Goal: Transaction & Acquisition: Purchase product/service

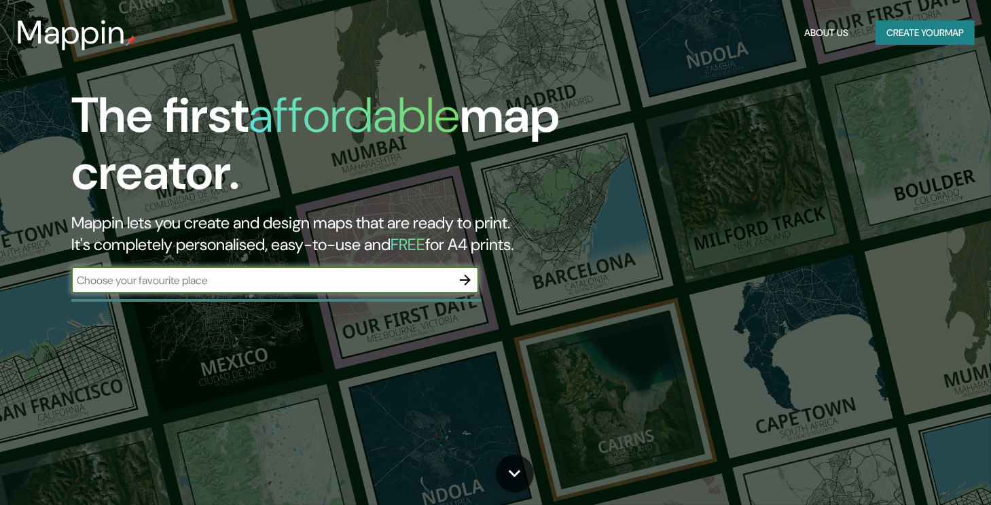
click at [401, 283] on input "text" at bounding box center [261, 280] width 380 height 16
type input "san isidro"
click at [454, 283] on button "button" at bounding box center [465, 279] width 27 height 27
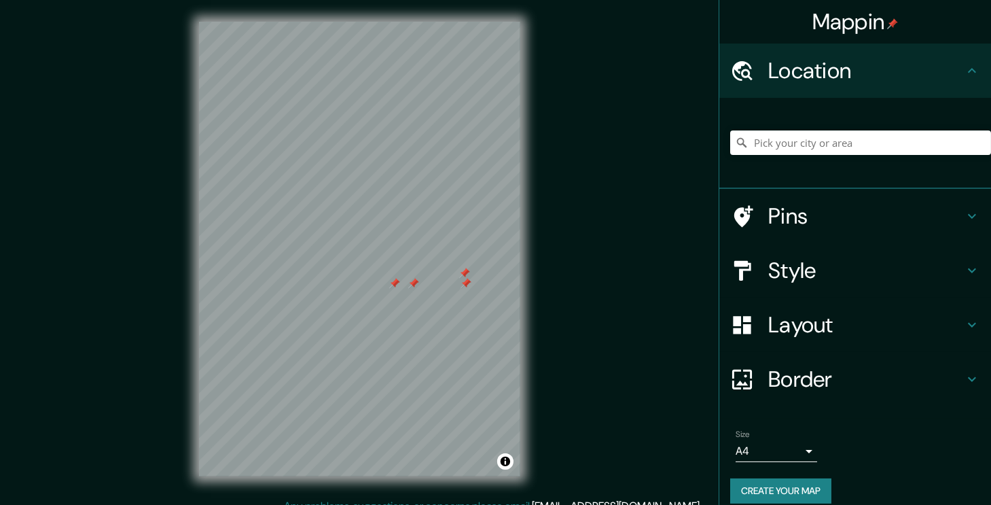
click at [794, 226] on h4 "Pins" at bounding box center [866, 215] width 196 height 27
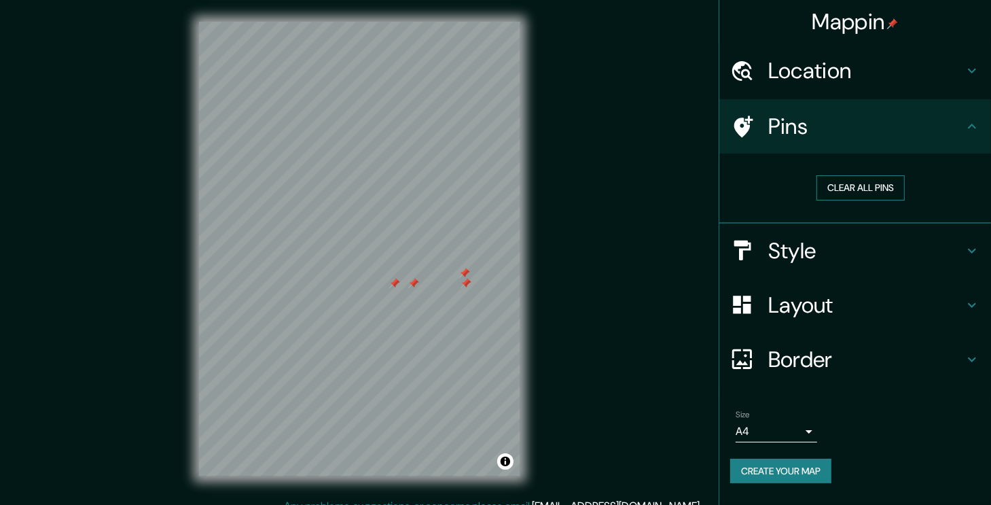
click at [850, 187] on button "Clear all pins" at bounding box center [860, 187] width 88 height 25
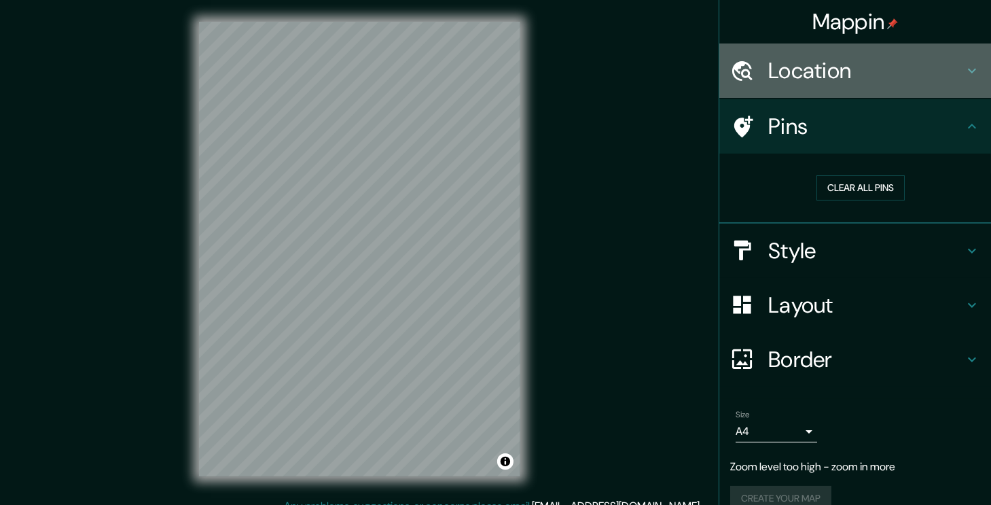
click at [854, 84] on h4 "Location" at bounding box center [866, 70] width 196 height 27
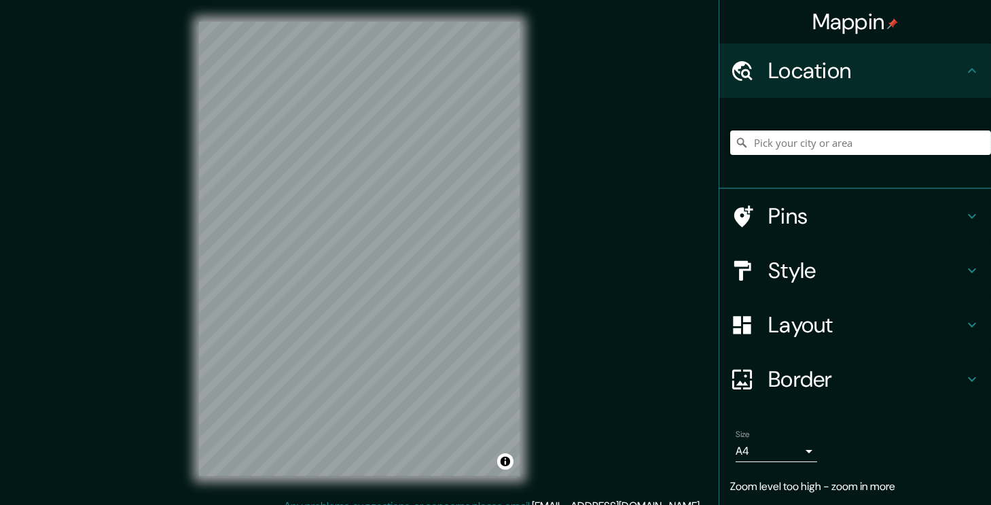
click at [850, 137] on input "Pick your city or area" at bounding box center [860, 142] width 261 height 24
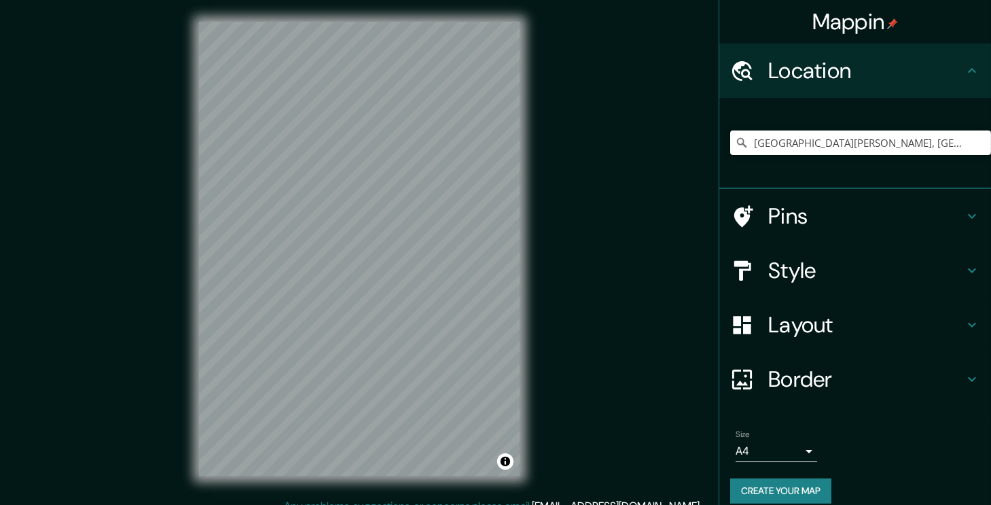
type input "San Juan De Miraflores, Lima, Provincia de Lima, Perú"
click at [867, 74] on h4 "Location" at bounding box center [866, 70] width 196 height 27
click at [964, 77] on icon at bounding box center [972, 70] width 16 height 16
click at [965, 69] on icon at bounding box center [972, 70] width 16 height 16
click at [936, 217] on h4 "Pins" at bounding box center [866, 215] width 196 height 27
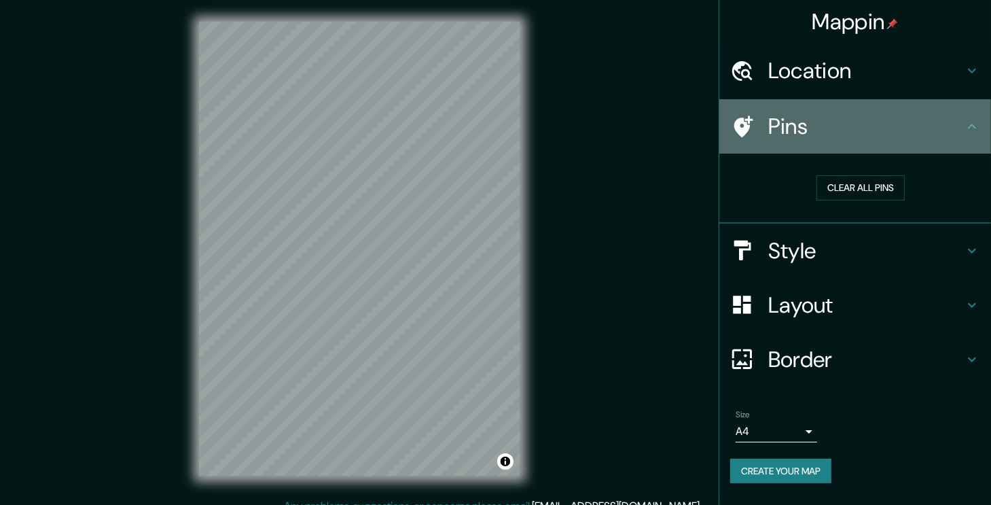
click at [954, 137] on h4 "Pins" at bounding box center [866, 126] width 196 height 27
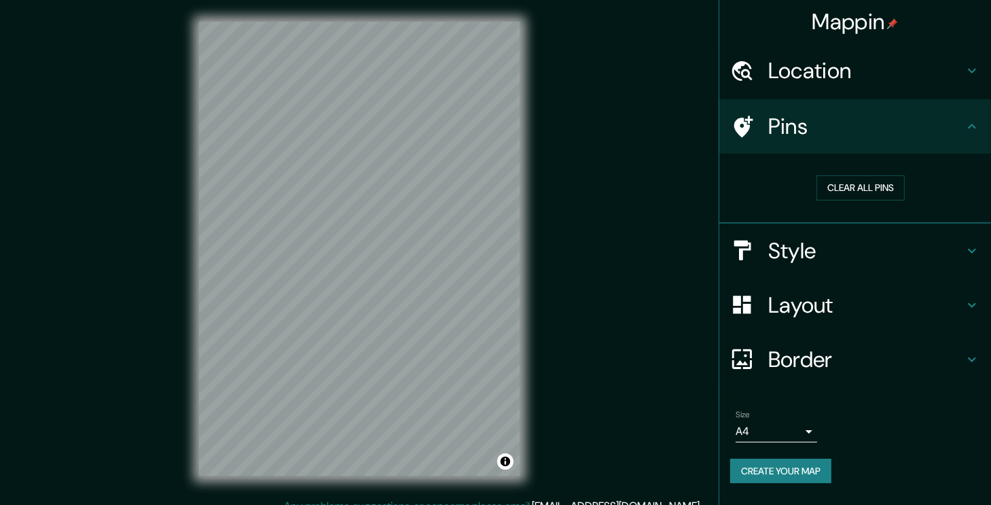
click at [962, 265] on div "Style" at bounding box center [855, 250] width 272 height 54
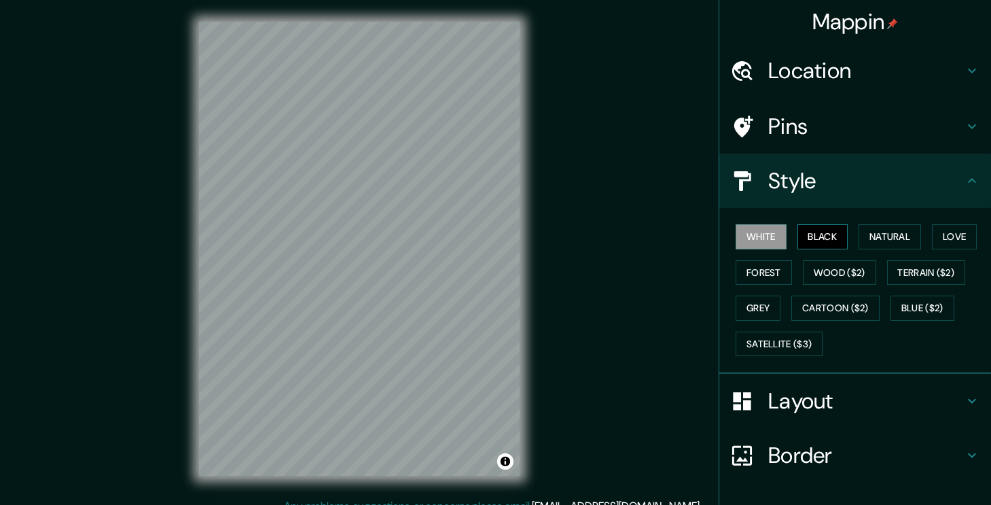
click at [823, 240] on button "Black" at bounding box center [822, 236] width 51 height 25
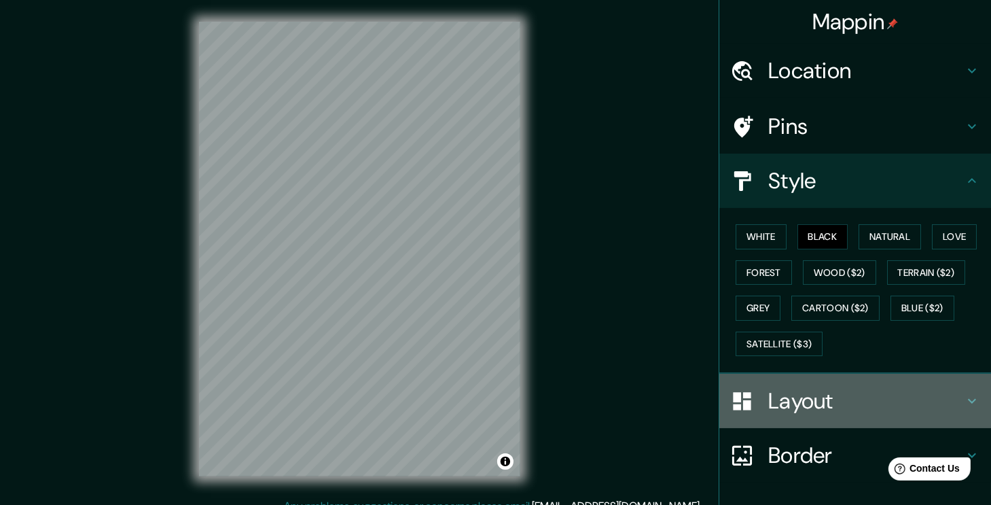
click at [871, 395] on h4 "Layout" at bounding box center [866, 400] width 196 height 27
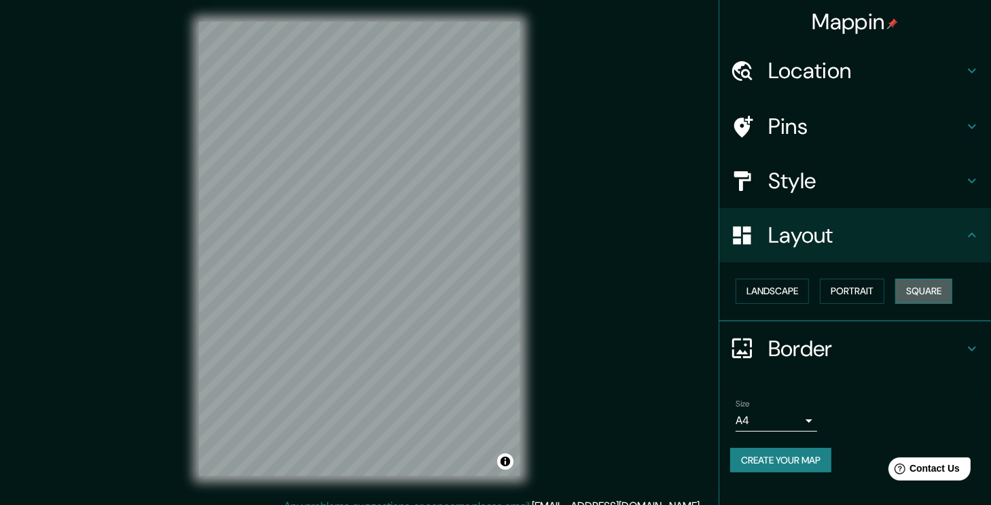
click at [943, 279] on button "Square" at bounding box center [923, 290] width 57 height 25
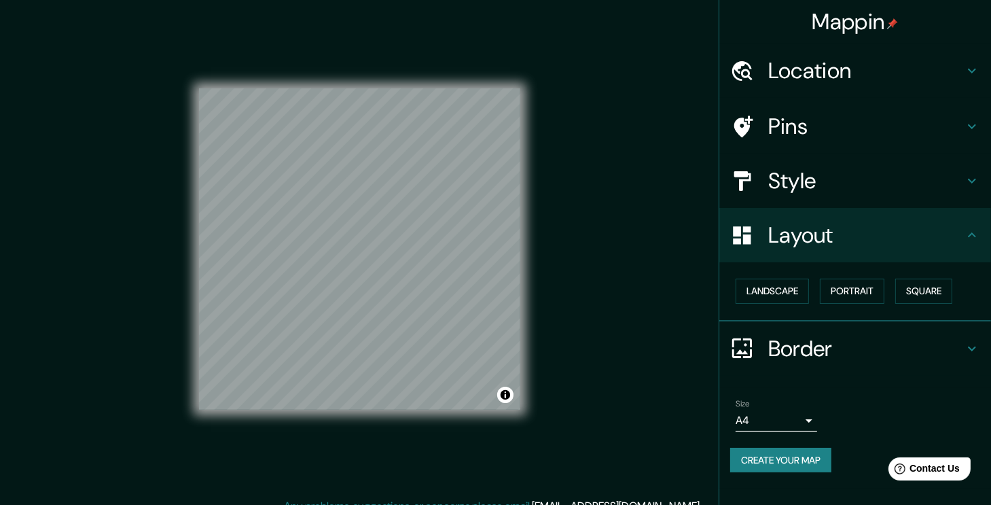
click at [805, 414] on body "Mappin Location San Juan De Miraflores, Lima, Provincia de Lima, Perú San Juan …" at bounding box center [495, 252] width 991 height 505
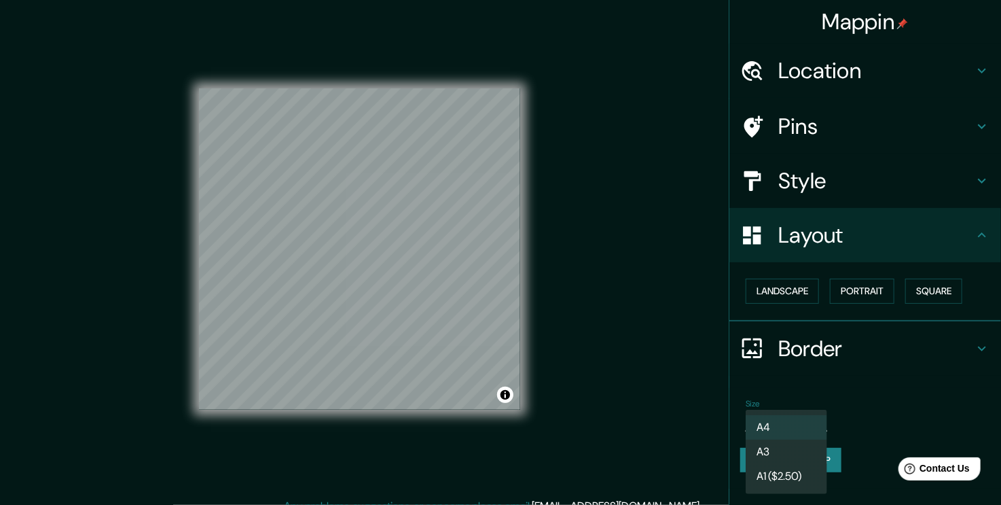
click at [774, 456] on li "A3" at bounding box center [787, 451] width 82 height 24
type input "a4"
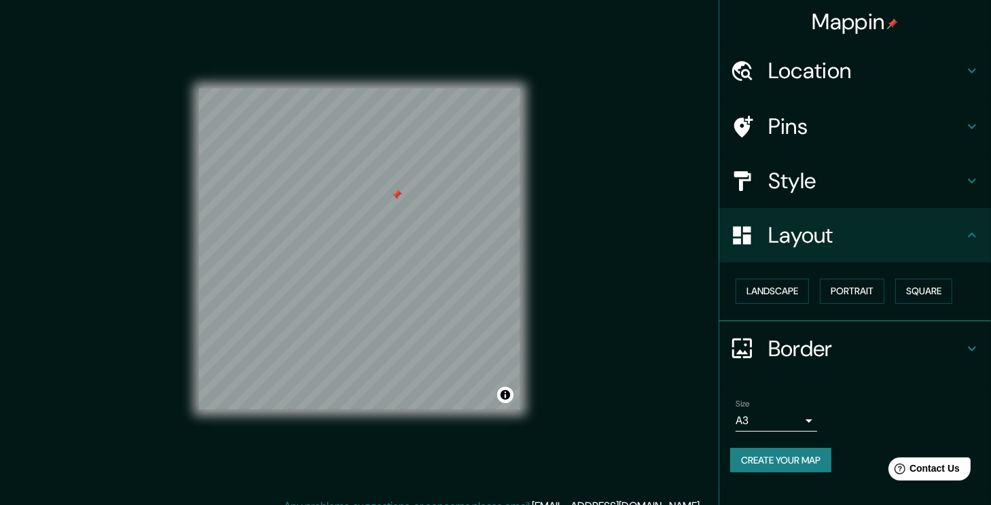
click at [824, 130] on h4 "Pins" at bounding box center [866, 126] width 196 height 27
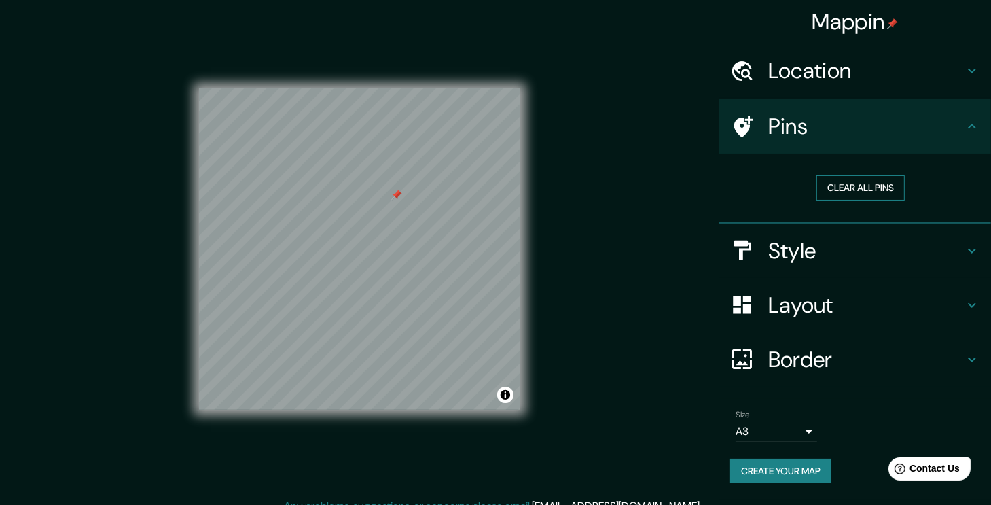
click at [835, 181] on button "Clear all pins" at bounding box center [860, 187] width 88 height 25
click at [547, 190] on div "Mappin Location San Juan De Miraflores, Lima, Provincia de Lima, Perú San Juan …" at bounding box center [495, 260] width 991 height 520
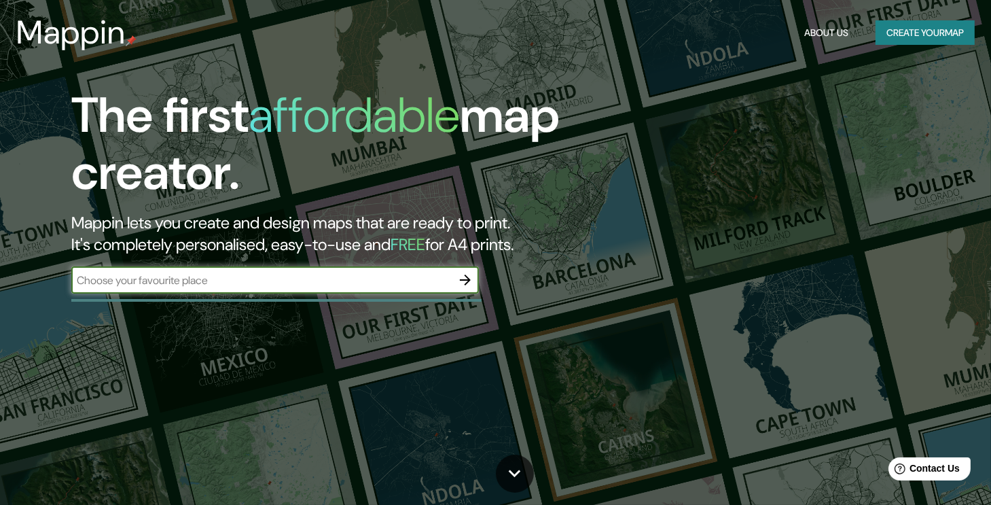
click at [474, 283] on button "button" at bounding box center [465, 279] width 27 height 27
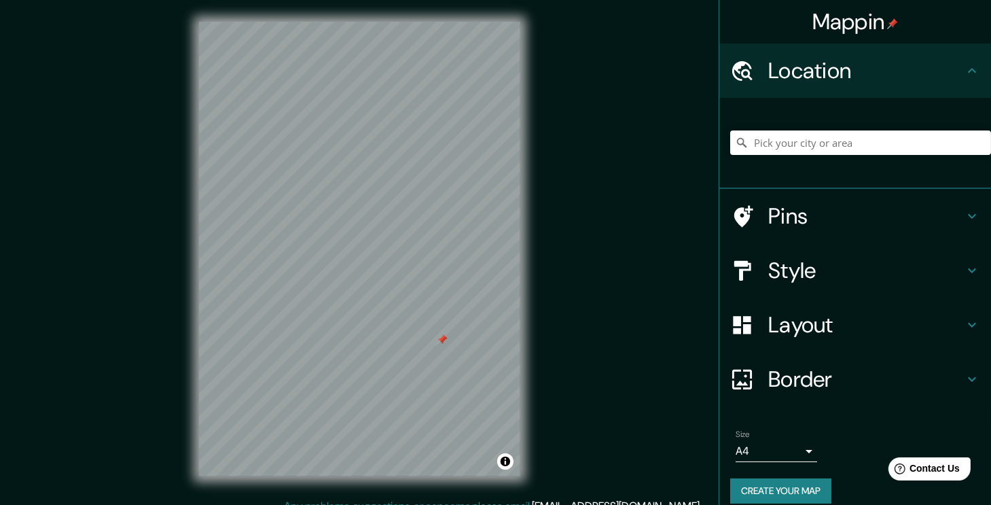
click at [818, 236] on div "Pins" at bounding box center [855, 216] width 272 height 54
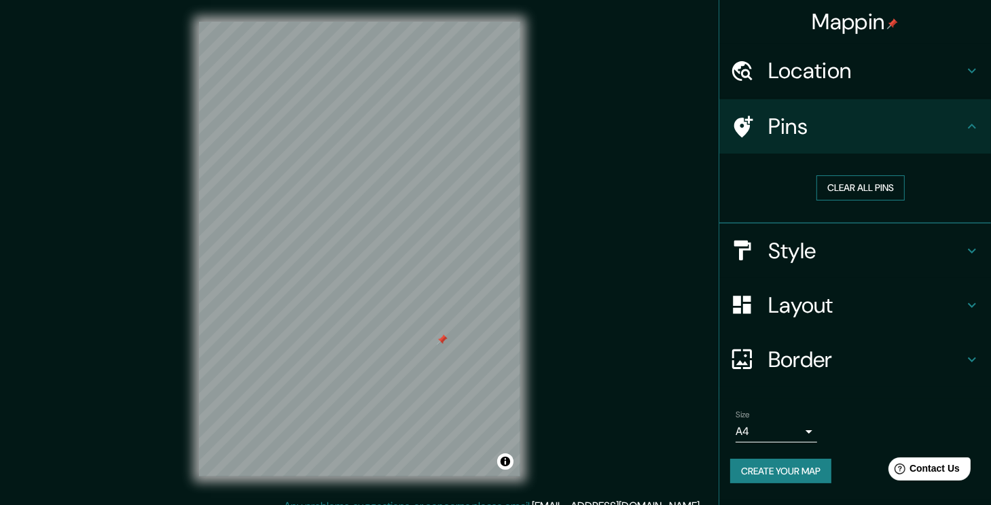
click at [858, 198] on button "Clear all pins" at bounding box center [860, 187] width 88 height 25
click at [857, 192] on button "Clear all pins" at bounding box center [860, 187] width 88 height 25
click at [864, 62] on h4 "Location" at bounding box center [866, 70] width 196 height 27
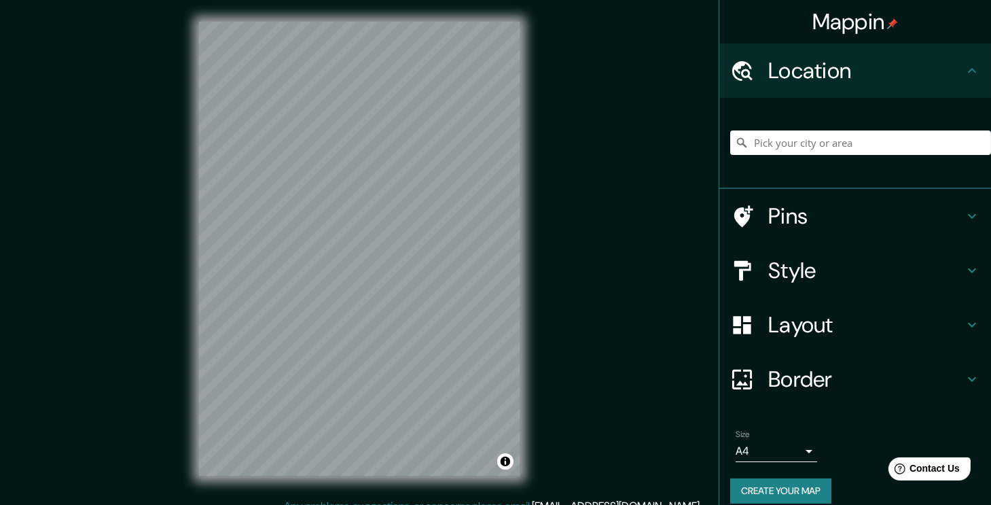
click at [874, 274] on h4 "Style" at bounding box center [866, 270] width 196 height 27
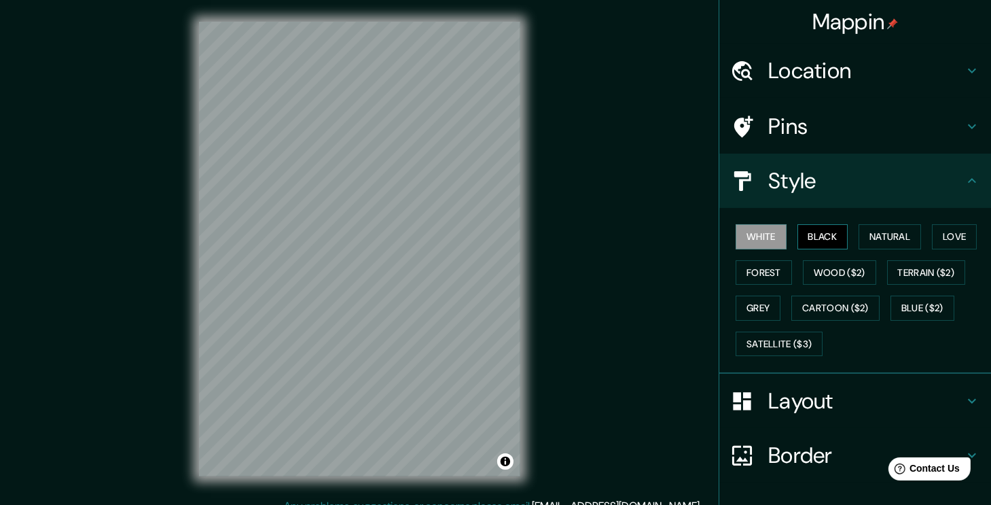
click at [827, 244] on button "Black" at bounding box center [822, 236] width 51 height 25
click at [914, 307] on button "Blue ($2)" at bounding box center [922, 307] width 64 height 25
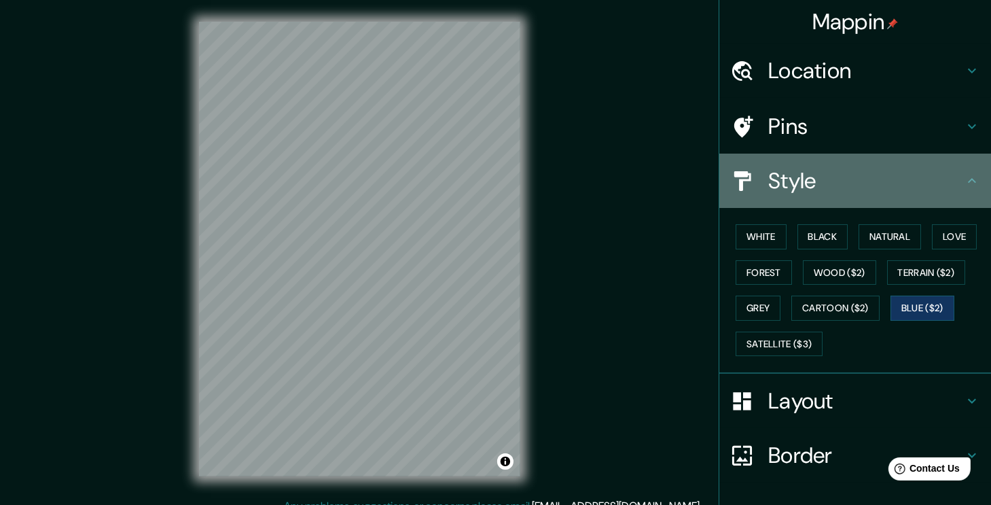
click at [868, 196] on div "Style" at bounding box center [855, 181] width 272 height 54
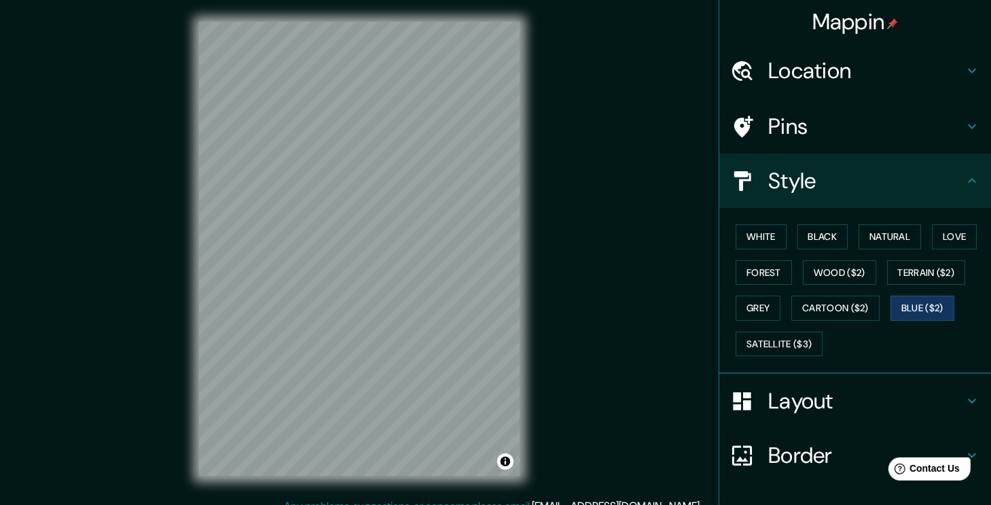
click at [934, 184] on h4 "Style" at bounding box center [866, 180] width 196 height 27
click at [968, 181] on icon at bounding box center [972, 180] width 8 height 5
click at [882, 406] on h4 "Layout" at bounding box center [866, 400] width 196 height 27
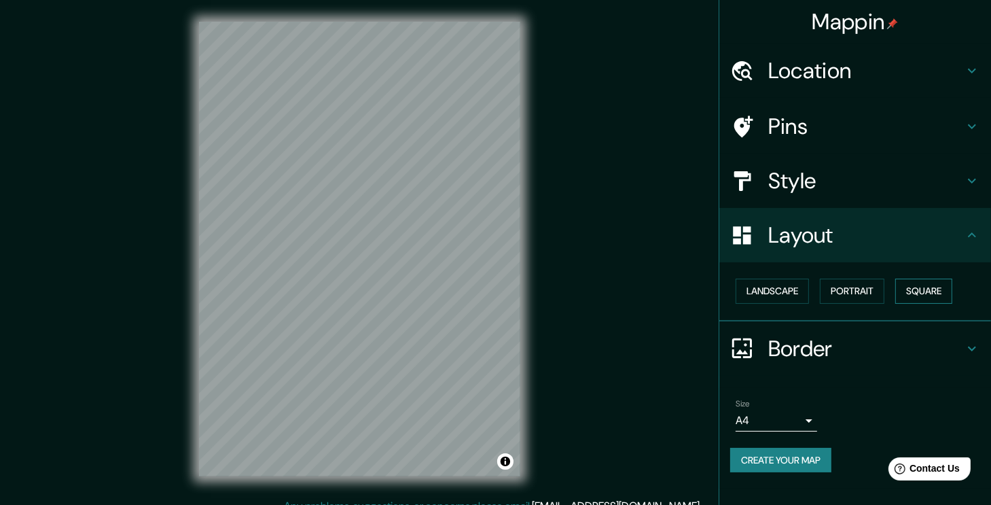
click at [948, 283] on button "Square" at bounding box center [923, 290] width 57 height 25
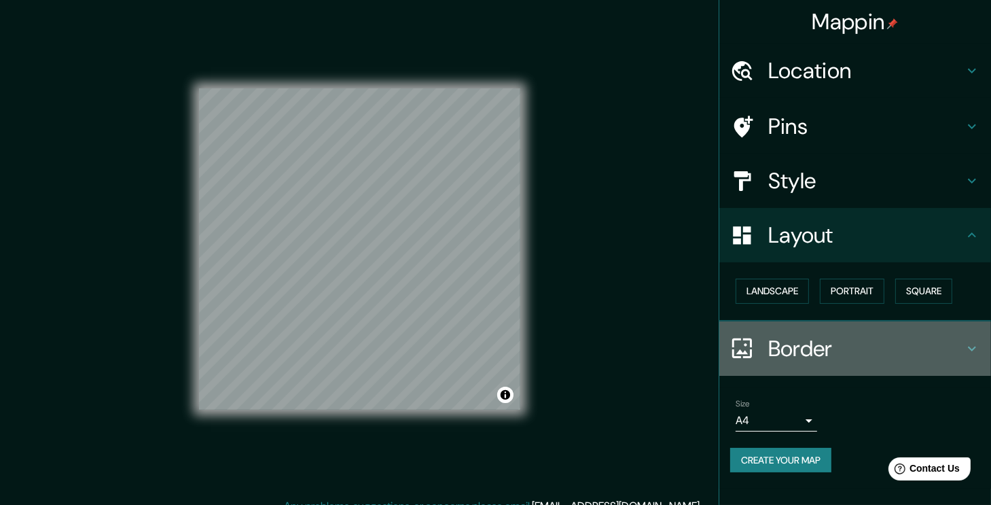
click at [880, 354] on h4 "Border" at bounding box center [866, 348] width 196 height 27
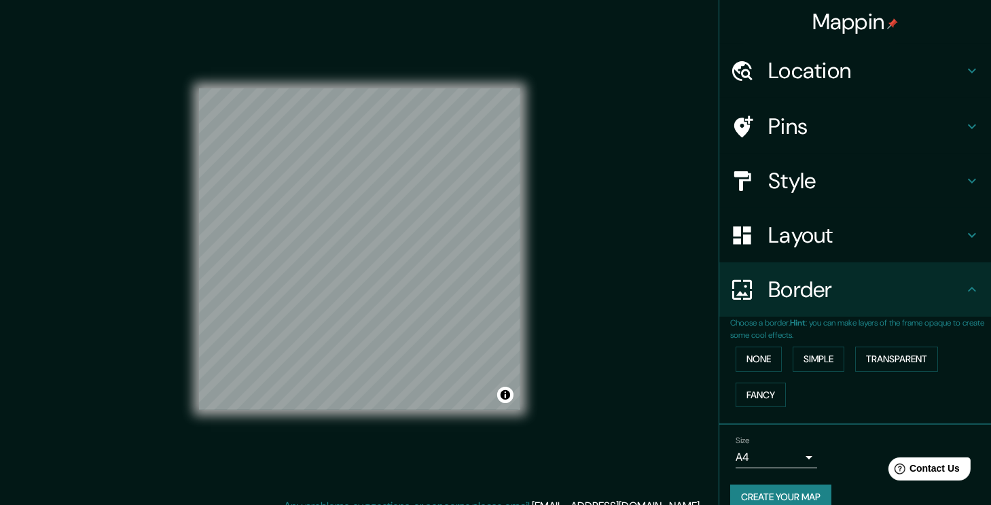
click at [850, 301] on h4 "Border" at bounding box center [866, 289] width 196 height 27
click at [763, 449] on body "Mappin Location Pins Style Layout Border Choose a border. Hint : you can make l…" at bounding box center [495, 252] width 991 height 505
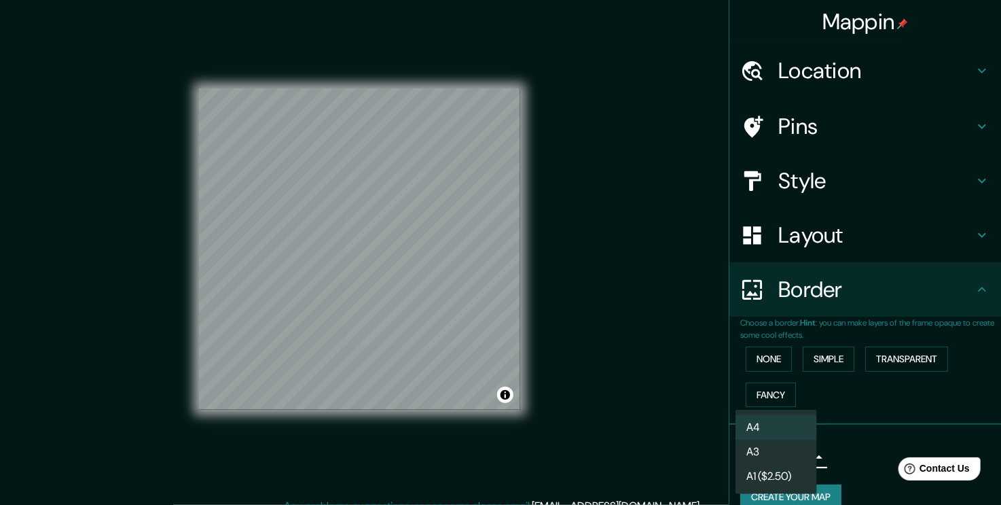
click at [764, 453] on li "A3" at bounding box center [777, 451] width 82 height 24
type input "a4"
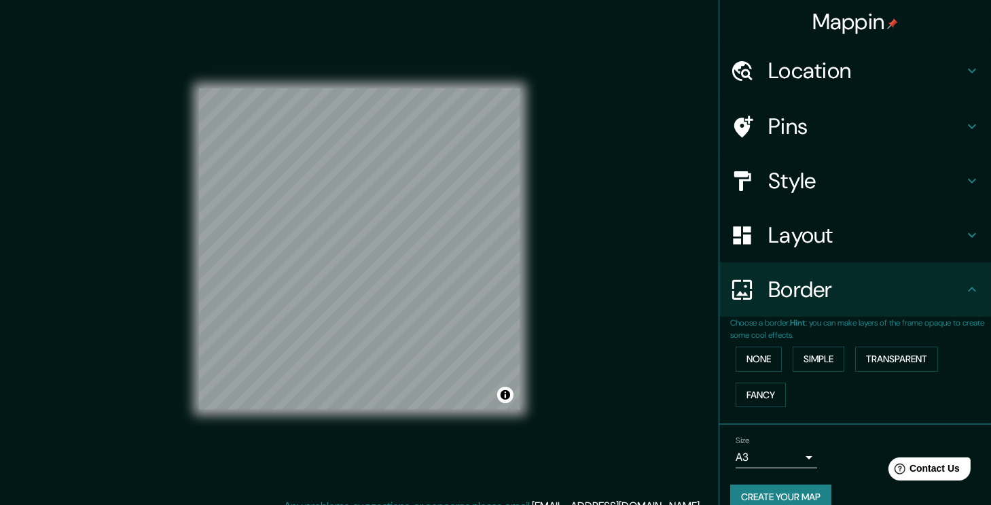
click at [840, 411] on div "None Simple Transparent Fancy" at bounding box center [860, 376] width 261 height 71
